Goal: Check status: Check status

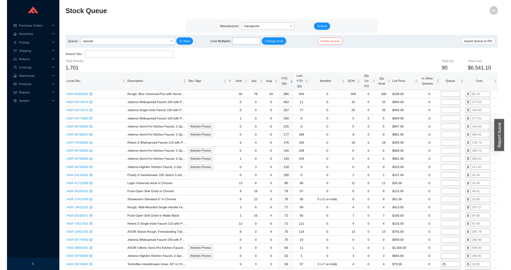
scroll to position [438, 0]
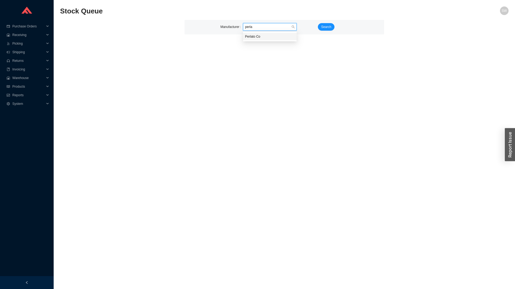
type input "perlat"
click at [327, 28] on span "Search" at bounding box center [326, 26] width 10 height 5
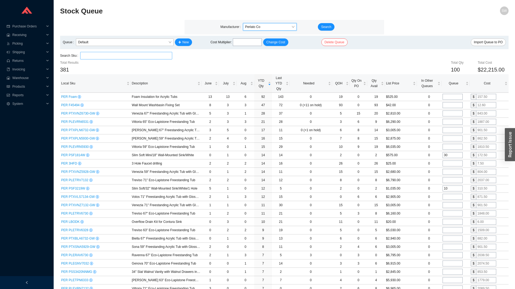
click at [100, 56] on input "search" at bounding box center [126, 55] width 88 height 7
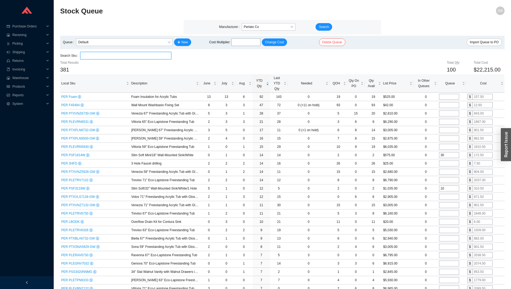
type input "n"
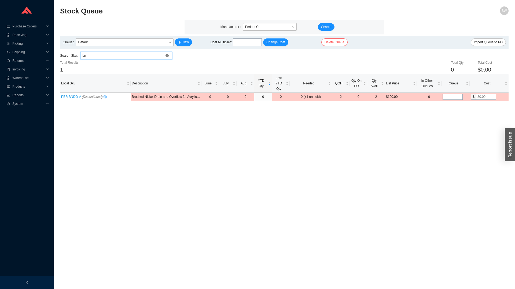
type input "b"
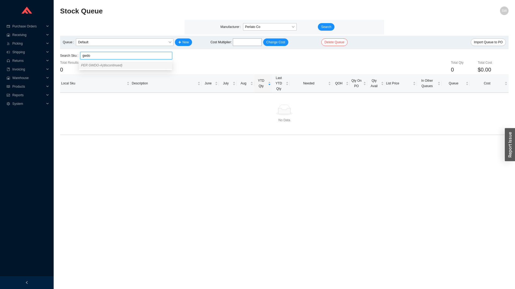
click at [92, 65] on span "PER GWDO-A (discontinued)" at bounding box center [101, 65] width 41 height 4
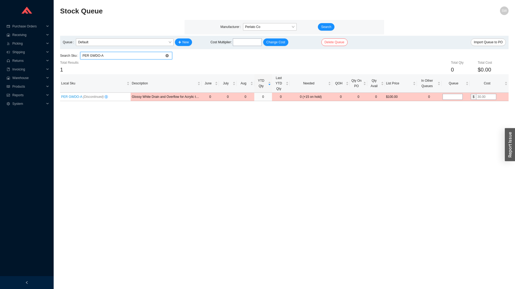
click at [107, 54] on input "PER GWDO-A" at bounding box center [126, 55] width 88 height 7
click at [96, 55] on input "PER GWDO-A" at bounding box center [126, 55] width 88 height 7
drag, startPoint x: 101, startPoint y: 55, endPoint x: 88, endPoint y: 56, distance: 12.9
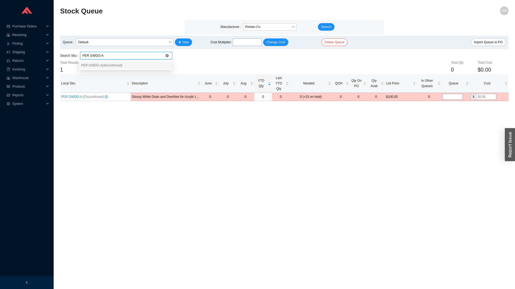
click at [88, 56] on input "PER GWDO-A" at bounding box center [126, 55] width 88 height 7
click at [96, 56] on input "PER pcdo" at bounding box center [126, 55] width 88 height 7
type input "PER mb"
